Goal: Find specific page/section: Find specific page/section

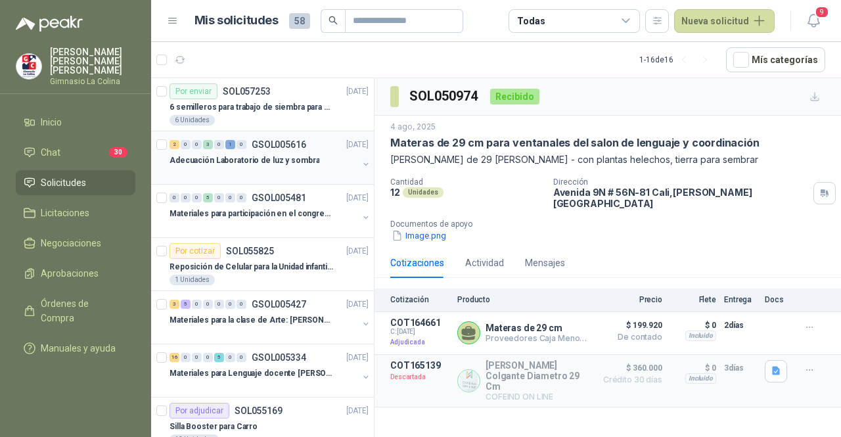
click at [281, 173] on div at bounding box center [263, 173] width 189 height 11
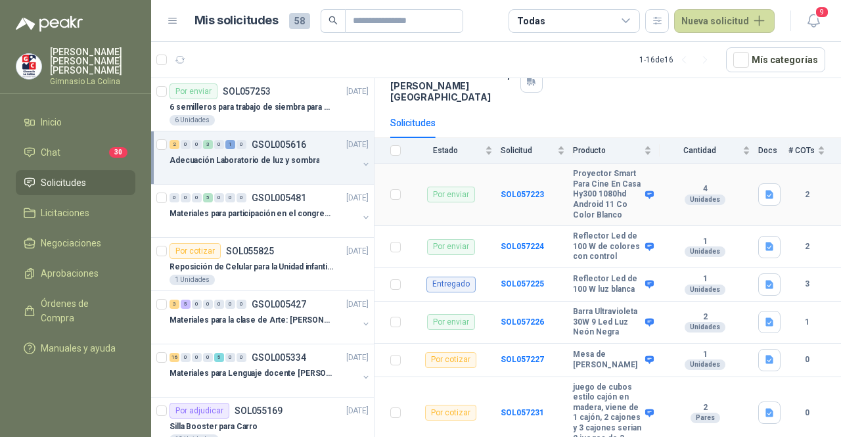
scroll to position [168, 0]
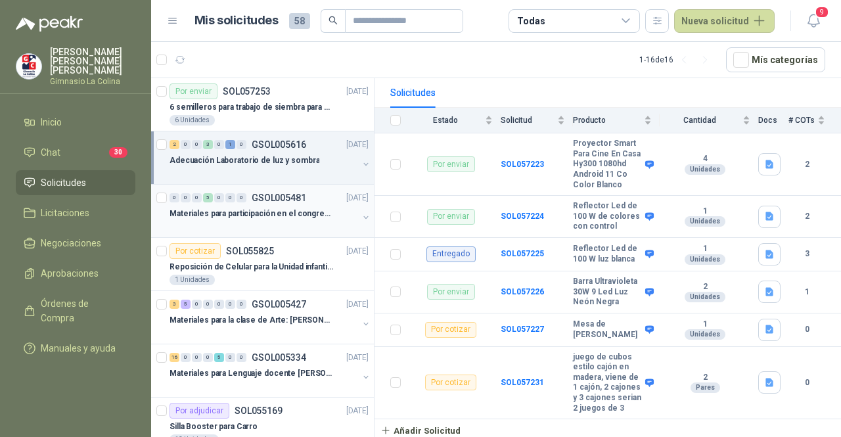
click at [269, 221] on div at bounding box center [263, 226] width 189 height 11
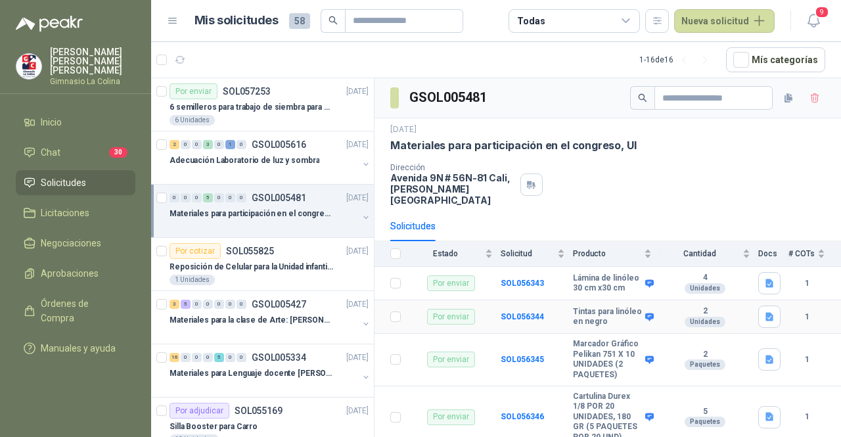
scroll to position [116, 0]
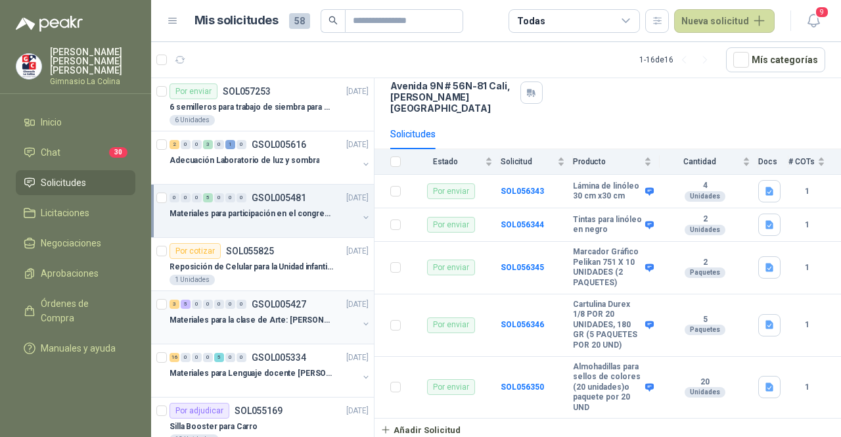
click at [299, 305] on p "GSOL005427" at bounding box center [279, 304] width 55 height 9
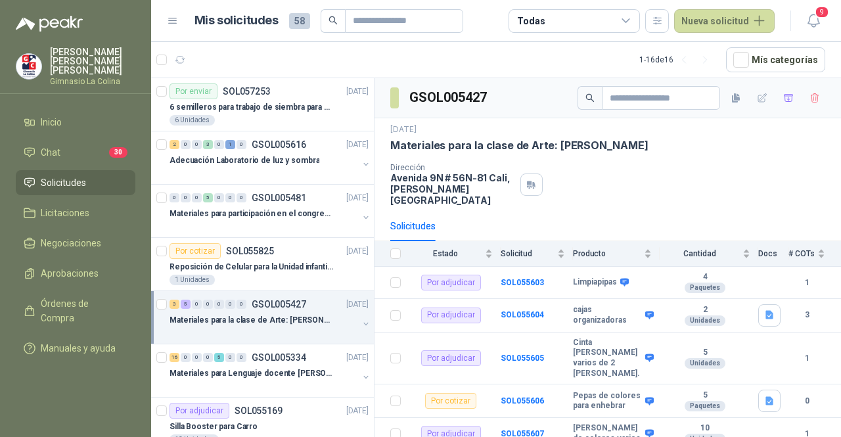
click at [81, 175] on span "Solicitudes" at bounding box center [63, 182] width 45 height 14
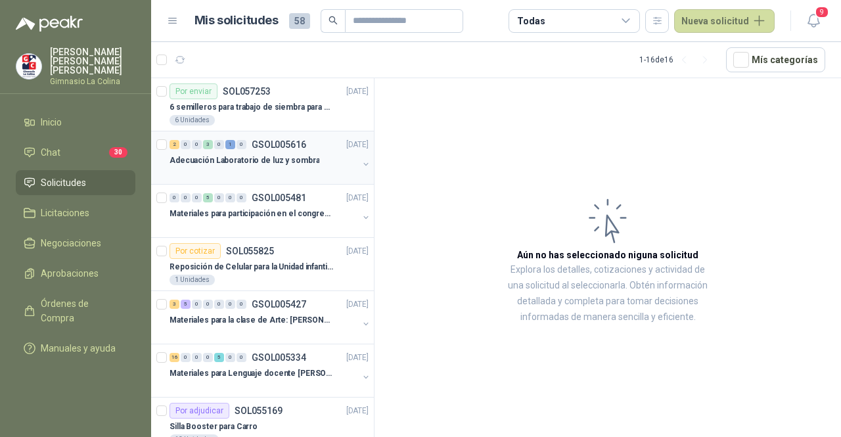
click at [312, 165] on div "Adecuación Laboratorio de luz y sombra" at bounding box center [263, 160] width 189 height 16
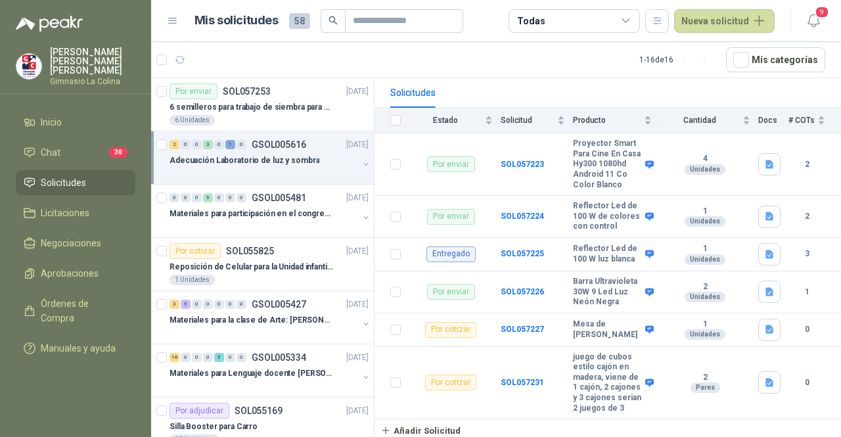
scroll to position [168, 0]
click at [275, 316] on p "Materiales para la clase de Arte: [PERSON_NAME]" at bounding box center [251, 320] width 164 height 12
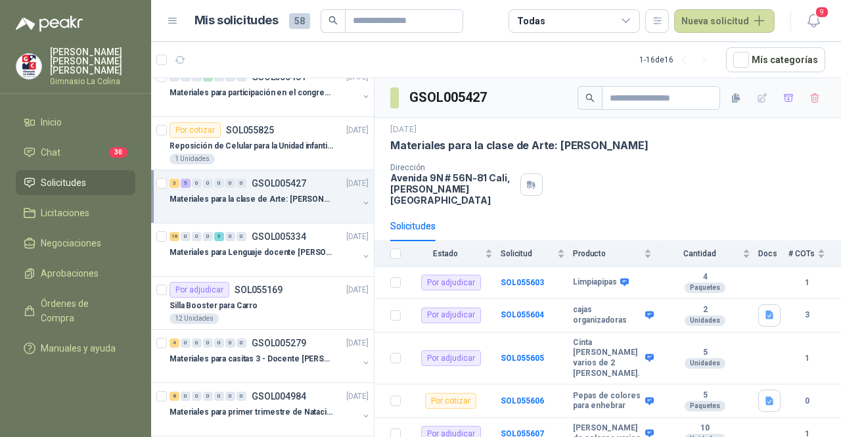
scroll to position [89, 0]
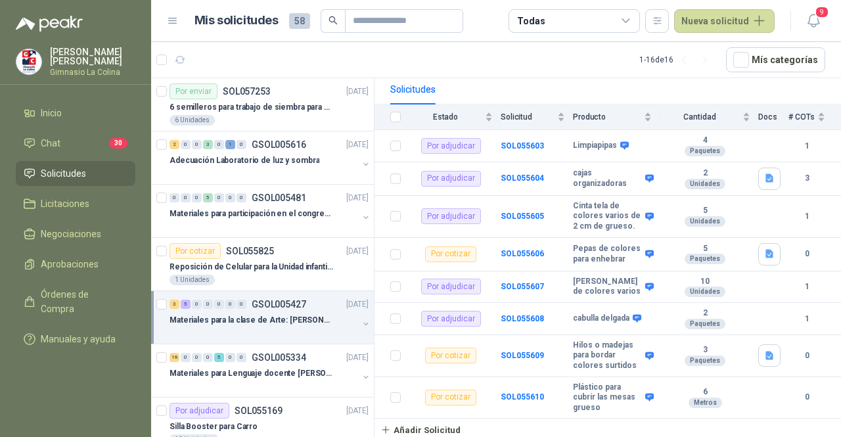
scroll to position [141, 0]
click at [305, 168] on div at bounding box center [263, 173] width 189 height 11
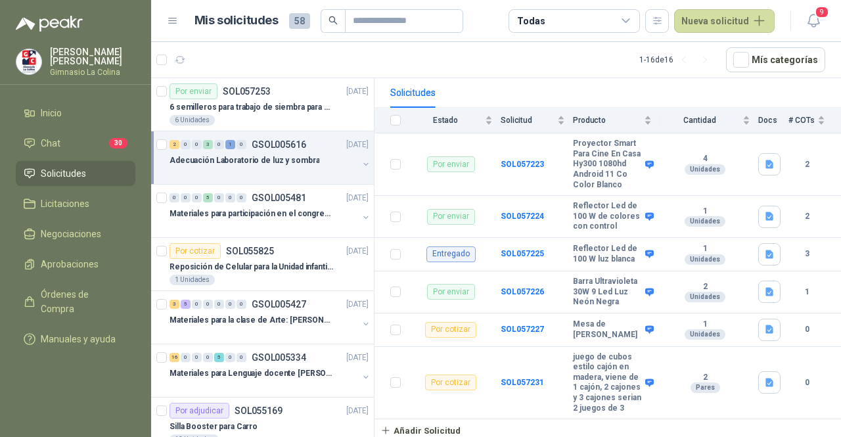
scroll to position [168, 0]
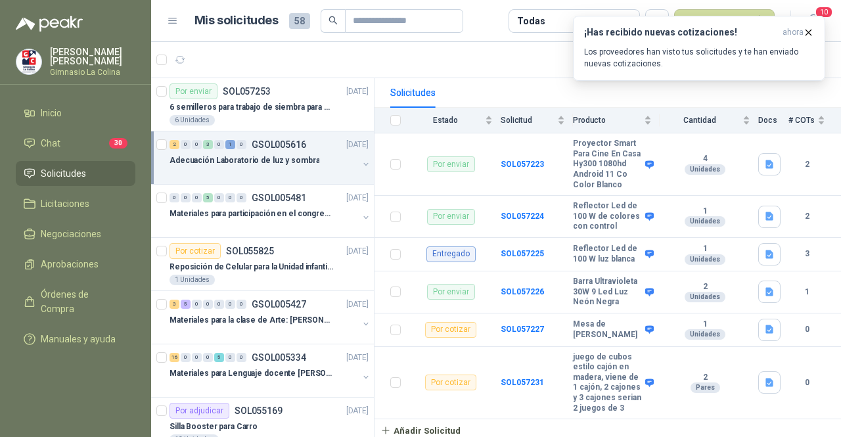
drag, startPoint x: 840, startPoint y: 210, endPoint x: 512, endPoint y: 409, distance: 383.9
drag, startPoint x: 512, startPoint y: 409, endPoint x: 483, endPoint y: 403, distance: 30.1
click at [252, 324] on p "Materiales para la clase de Arte: [PERSON_NAME]" at bounding box center [251, 320] width 164 height 12
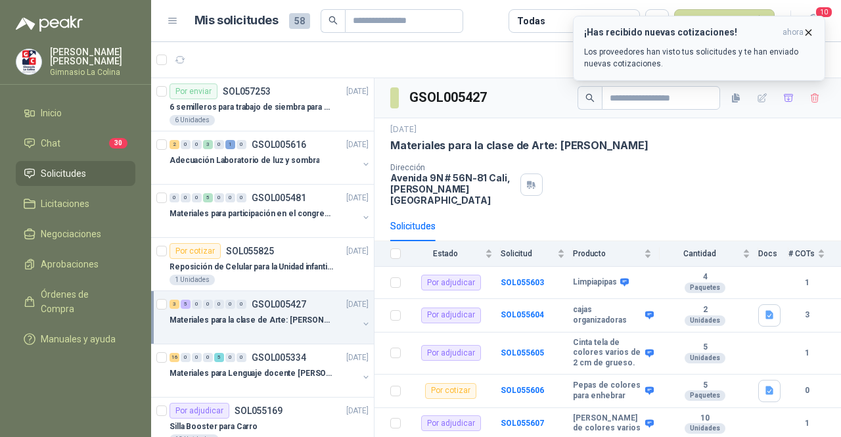
click at [809, 34] on icon "button" at bounding box center [808, 32] width 11 height 11
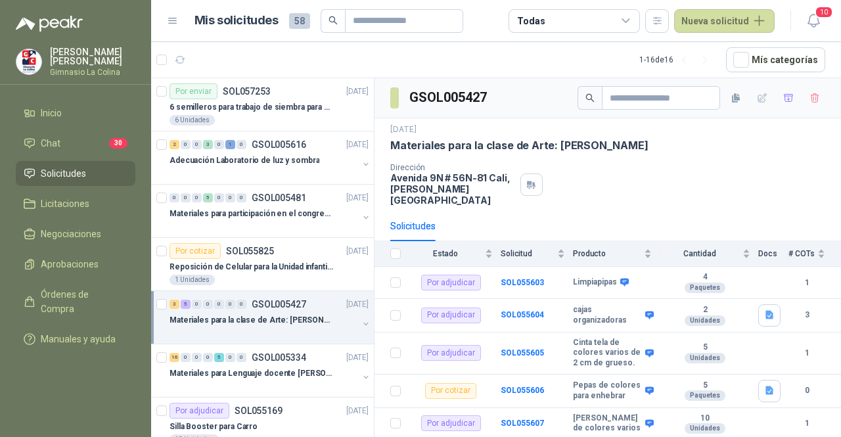
drag, startPoint x: 840, startPoint y: 176, endPoint x: 546, endPoint y: 200, distance: 295.3
click at [546, 211] on div "Solicitudes" at bounding box center [607, 226] width 435 height 30
